Goal: Find specific page/section: Find specific page/section

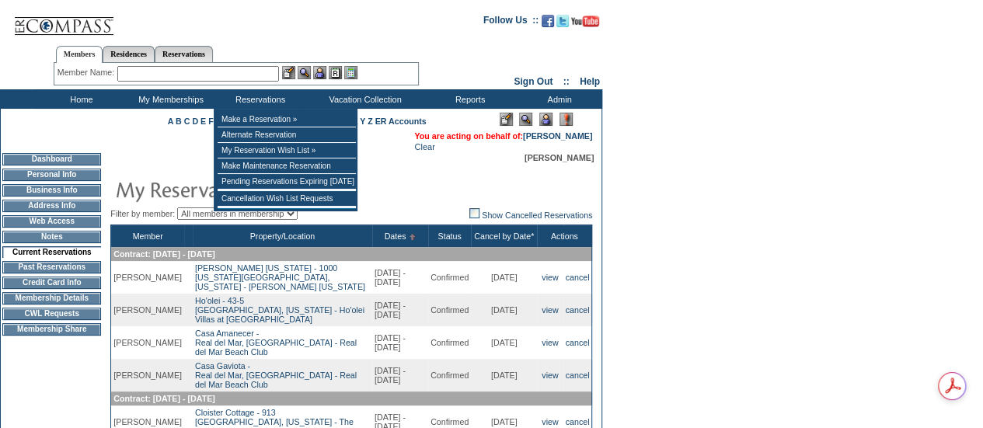
click at [222, 73] on input "text" at bounding box center [198, 74] width 162 height 16
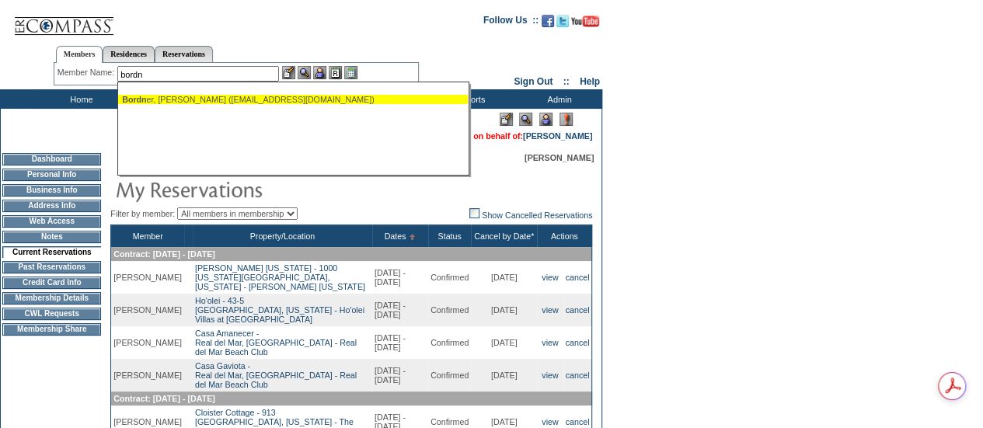
type input "bordn"
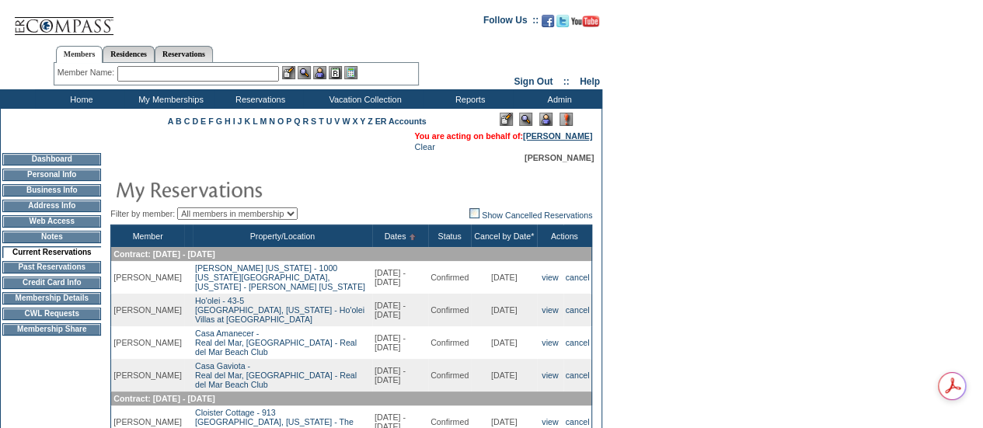
click at [571, 140] on link "[PERSON_NAME]" at bounding box center [557, 135] width 69 height 9
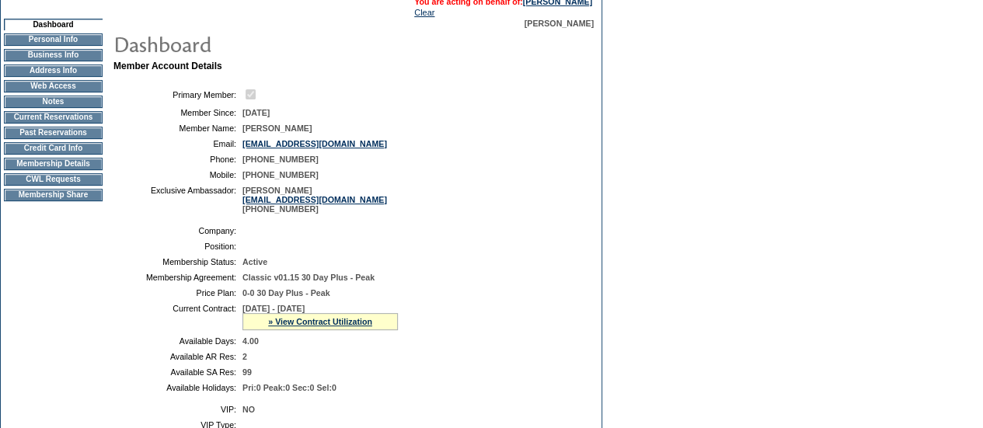
scroll to position [155, 0]
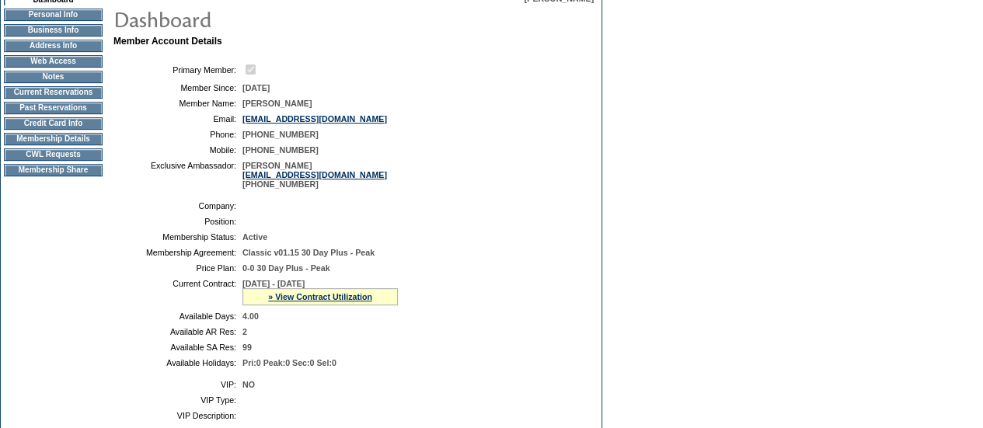
click at [40, 145] on td "Membership Details" at bounding box center [53, 139] width 99 height 12
